Goal: Navigation & Orientation: Find specific page/section

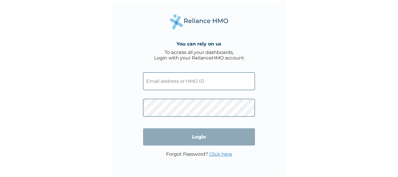
type input "[PERSON_NAME][EMAIL_ADDRESS][PERSON_NAME][DOMAIN_NAME]"
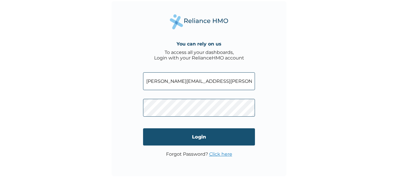
click at [197, 137] on input "Login" at bounding box center [199, 136] width 112 height 17
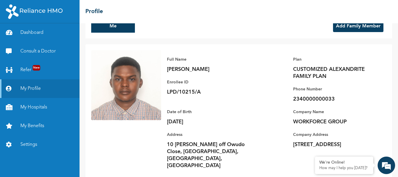
scroll to position [24, 0]
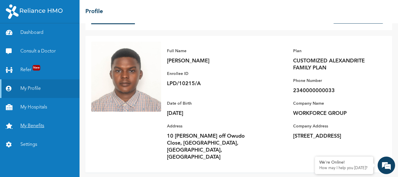
click at [36, 127] on link "My Benefits" at bounding box center [40, 125] width 80 height 19
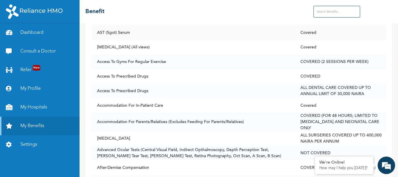
scroll to position [89, 0]
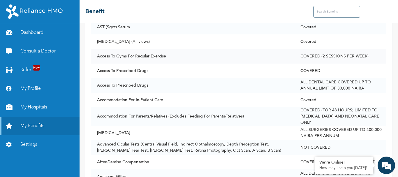
click at [156, 55] on td "Access To Gyms For Regular Exercise" at bounding box center [192, 56] width 203 height 15
click at [265, 58] on td "Access To Gyms For Regular Exercise" at bounding box center [192, 56] width 203 height 15
click at [151, 56] on td "Access To Gyms For Regular Exercise" at bounding box center [192, 56] width 203 height 15
click at [42, 106] on link "My Hospitals" at bounding box center [40, 107] width 80 height 19
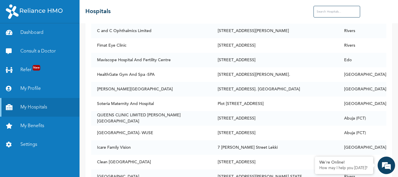
scroll to position [3994, 0]
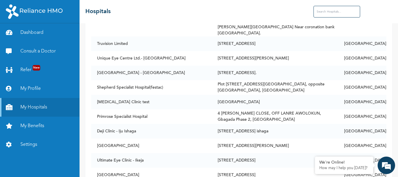
scroll to position [2180, 0]
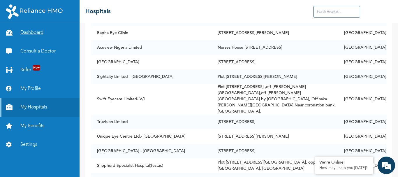
click at [41, 33] on link "Dashboard" at bounding box center [40, 32] width 80 height 19
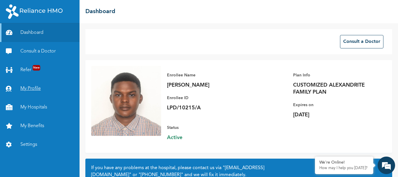
click at [36, 88] on link "My Profile" at bounding box center [40, 88] width 80 height 19
